Goal: Information Seeking & Learning: Learn about a topic

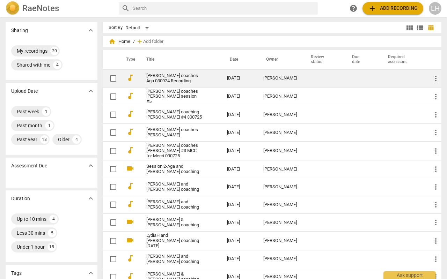
click at [172, 77] on link "[PERSON_NAME] coaches Aga 030924 Recording" at bounding box center [173, 78] width 55 height 10
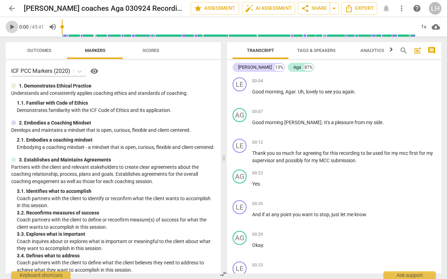
click at [11, 25] on span "play_arrow" at bounding box center [12, 27] width 8 height 8
click at [295, 92] on span "." at bounding box center [296, 92] width 2 height 6
type input "4"
click at [9, 23] on span "pause" at bounding box center [12, 27] width 8 height 8
type input "8"
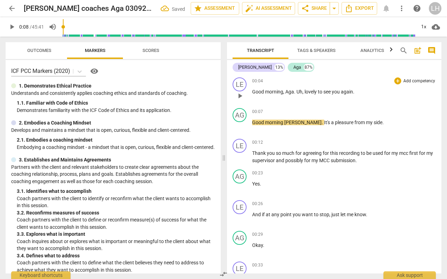
click at [303, 92] on span "," at bounding box center [303, 92] width 2 height 6
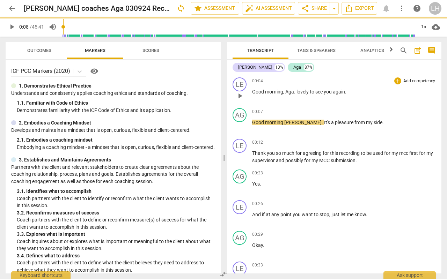
click at [296, 91] on span "lovely" at bounding box center [302, 92] width 13 height 6
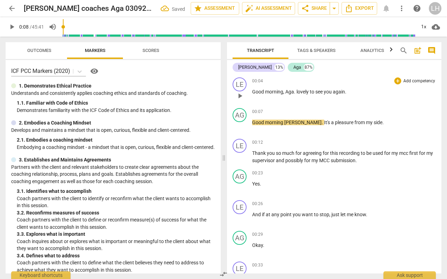
click at [298, 92] on span "lovely" at bounding box center [302, 92] width 13 height 6
click at [9, 26] on span "play_arrow" at bounding box center [12, 27] width 8 height 8
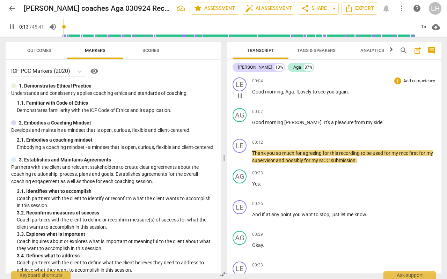
click at [297, 92] on span "lLovely" at bounding box center [304, 92] width 16 height 6
type input "15"
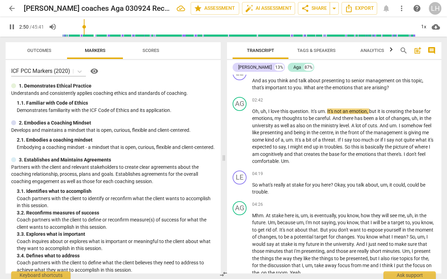
scroll to position [369, 0]
click at [11, 23] on span "pause" at bounding box center [12, 27] width 8 height 8
type input "183"
click at [14, 7] on span "arrow_back" at bounding box center [12, 8] width 8 height 8
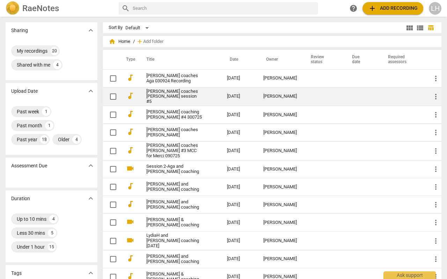
click at [169, 94] on link "[PERSON_NAME] coaches [PERSON_NAME] session #5" at bounding box center [173, 97] width 55 height 16
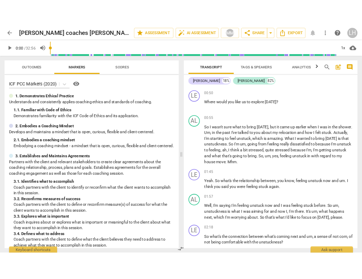
scroll to position [252, 0]
